Goal: Information Seeking & Learning: Find specific fact

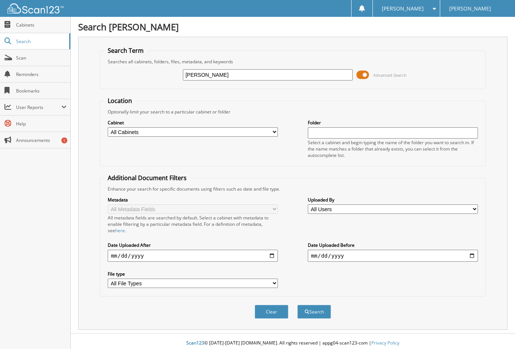
type input "[PERSON_NAME]"
click at [297, 305] on button "Search" at bounding box center [314, 312] width 34 height 14
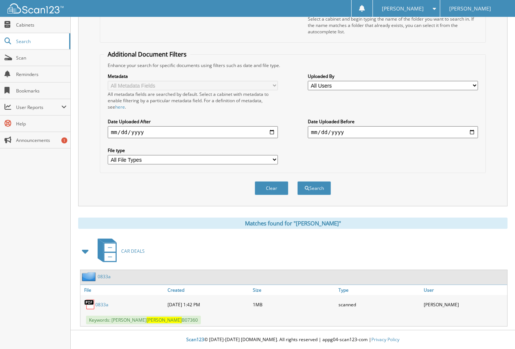
click at [102, 304] on link "0833a" at bounding box center [101, 304] width 13 height 6
